Goal: Find contact information: Find contact information

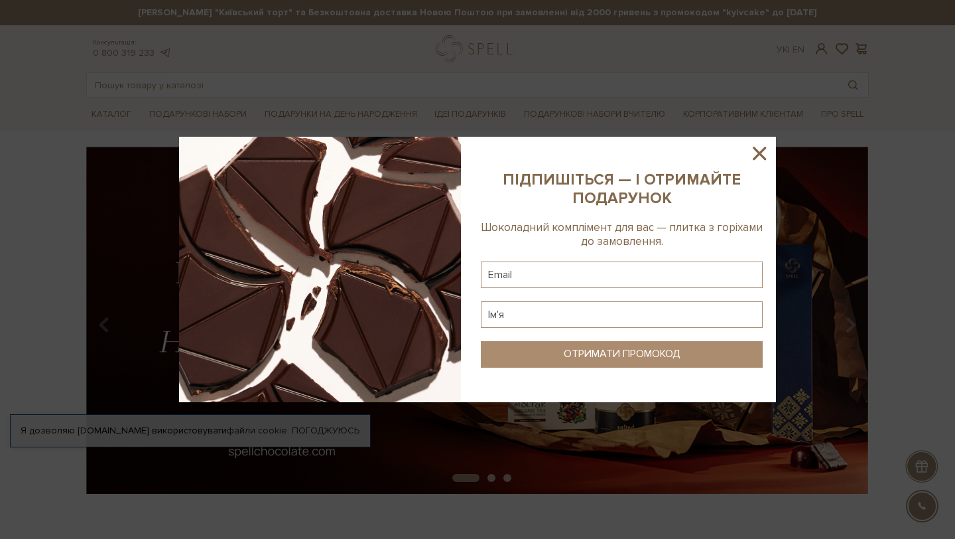
click at [759, 145] on icon at bounding box center [759, 153] width 23 height 23
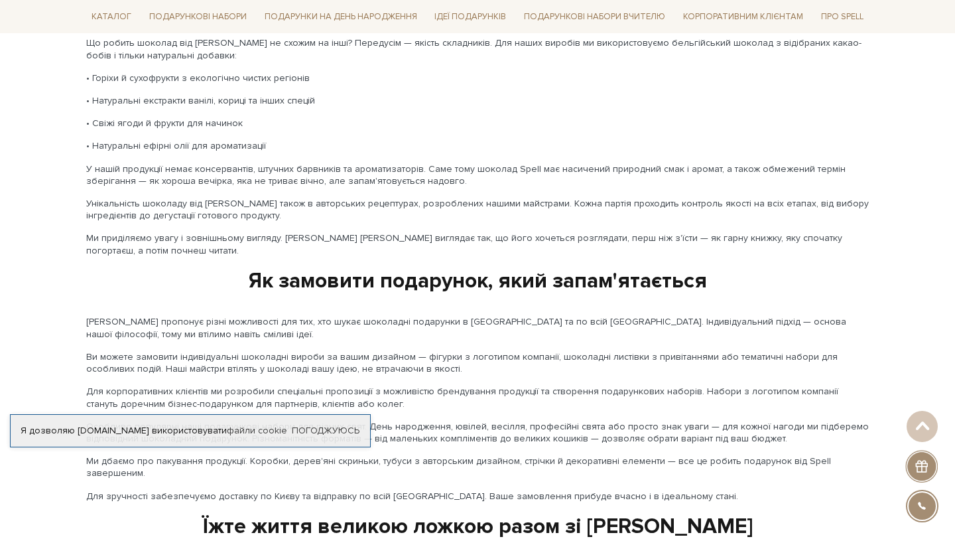
scroll to position [2175, 0]
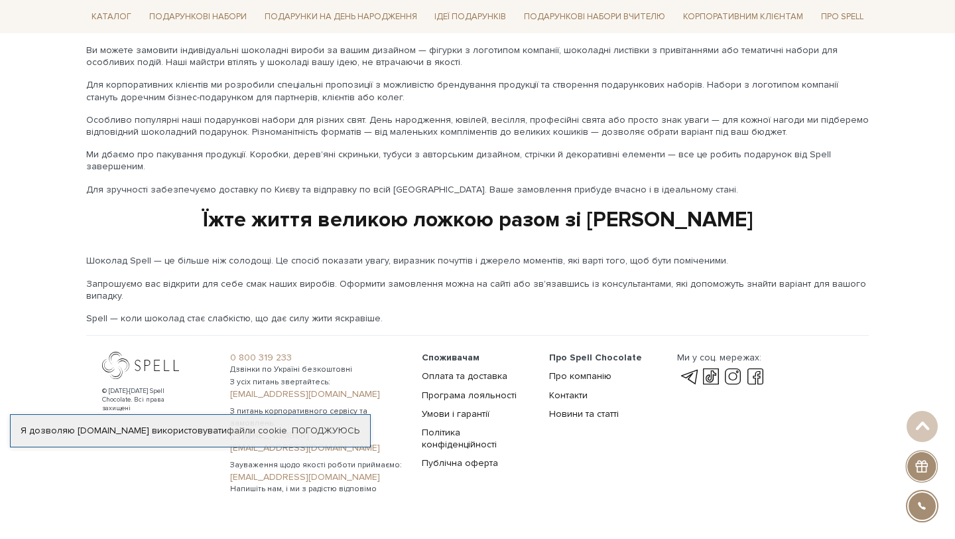
click at [367, 429] on link "[PHONE_NUMBER]" at bounding box center [318, 435] width 176 height 12
click at [333, 423] on div "Я дозволяю [DOMAIN_NAME] використовувати файли cookie Погоджуюсь" at bounding box center [190, 430] width 361 height 33
click at [326, 423] on div "Я дозволяю [DOMAIN_NAME] використовувати файли cookie Погоджуюсь" at bounding box center [190, 430] width 361 height 33
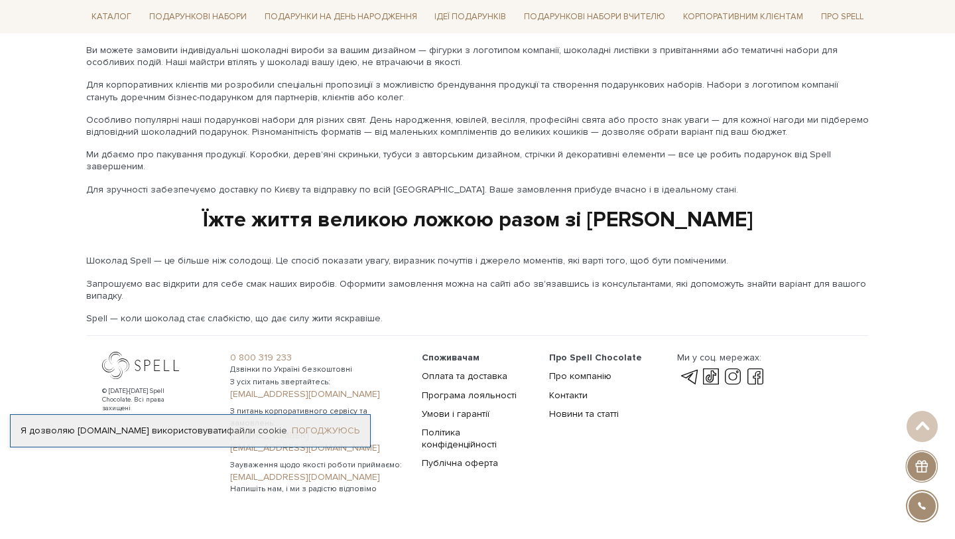
click at [327, 430] on link "Погоджуюсь" at bounding box center [326, 430] width 68 height 12
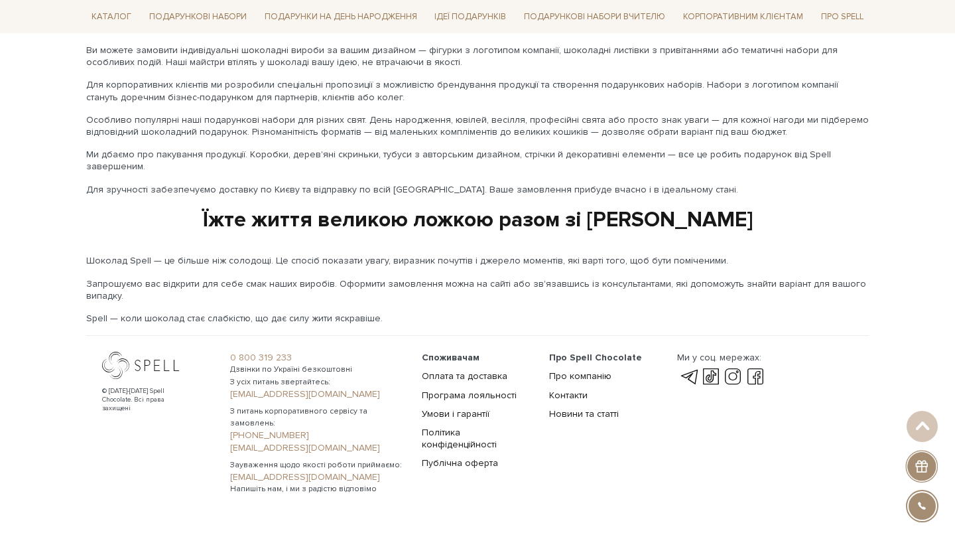
click at [294, 442] on link "[EMAIL_ADDRESS][DOMAIN_NAME]" at bounding box center [318, 448] width 176 height 12
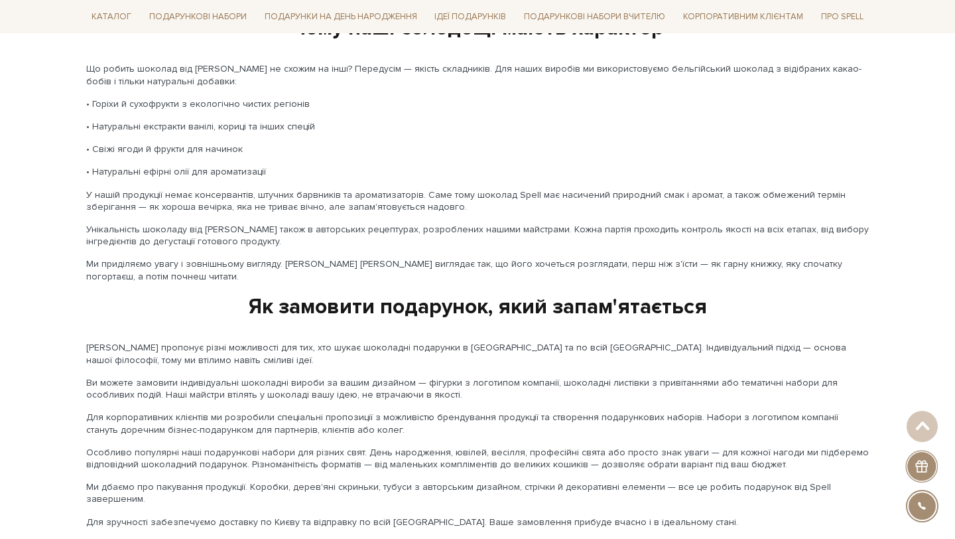
scroll to position [1584, 0]
